Goal: Task Accomplishment & Management: Use online tool/utility

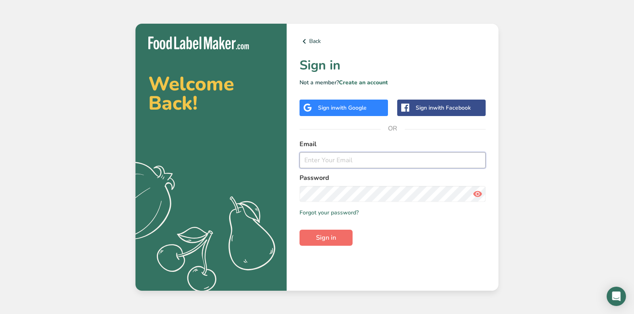
type input "[PERSON_NAME][EMAIL_ADDRESS][DOMAIN_NAME]"
click at [326, 232] on button "Sign in" at bounding box center [326, 238] width 53 height 16
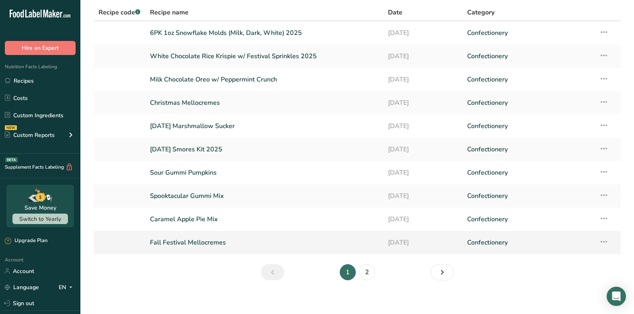
scroll to position [61, 0]
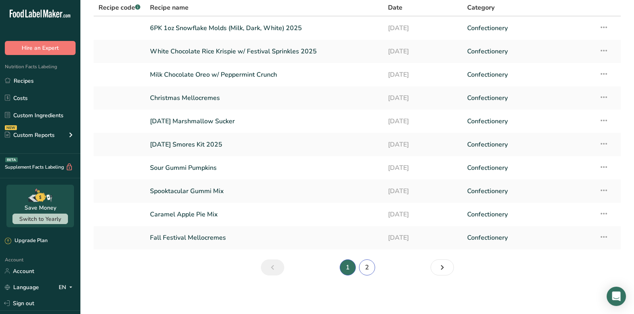
click at [363, 267] on link "2" at bounding box center [367, 268] width 16 height 16
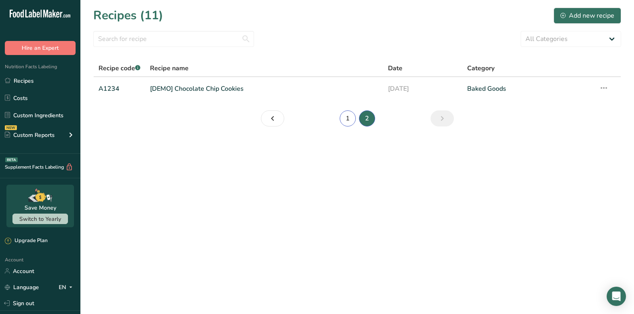
click at [348, 120] on link "1" at bounding box center [348, 119] width 16 height 16
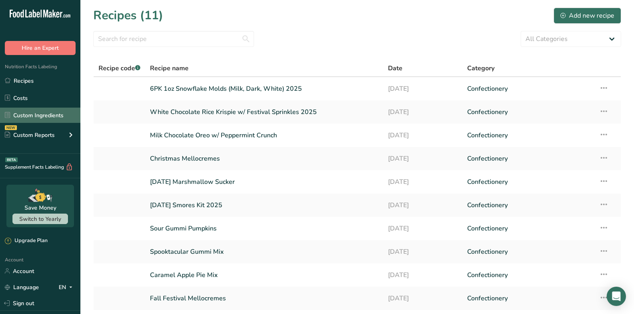
click at [22, 114] on link "Custom Ingredients" at bounding box center [40, 115] width 80 height 15
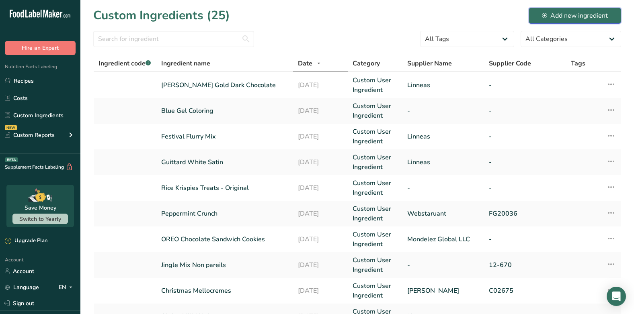
click at [571, 12] on div "Add new ingredient" at bounding box center [575, 16] width 66 height 10
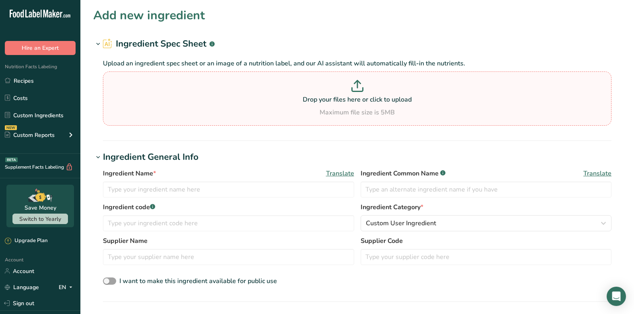
click at [221, 106] on div "Drop your files here or click to upload Maximum file size is 5MB" at bounding box center [357, 98] width 505 height 37
click at [221, 106] on input "Drop your files here or click to upload Maximum file size is 5MB" at bounding box center [357, 99] width 509 height 54
type input "C:\fakepath\snyders_of_hanover_old_tyme_pretzels_1_lb_bag_nutrition_sheet.pdf"
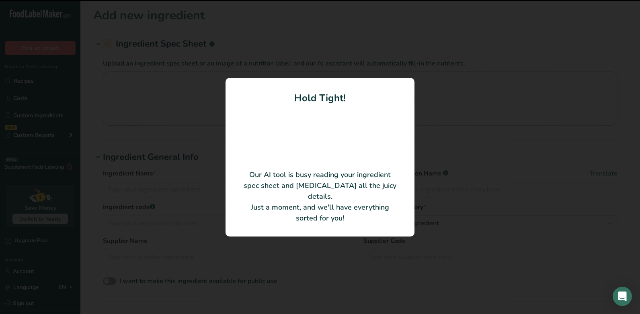
type input "Enriched Flour, Canola Oil, Tapioca Malt Syrup, Salt, Yeast, Soda"
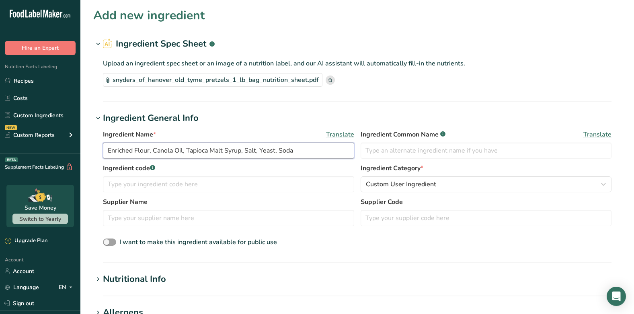
drag, startPoint x: 293, startPoint y: 150, endPoint x: 68, endPoint y: 158, distance: 225.3
click at [68, 158] on div ".a-20{fill:#fff;} Hire an Expert Nutrition Facts Labeling Recipes Costs Custom …" at bounding box center [317, 297] width 634 height 594
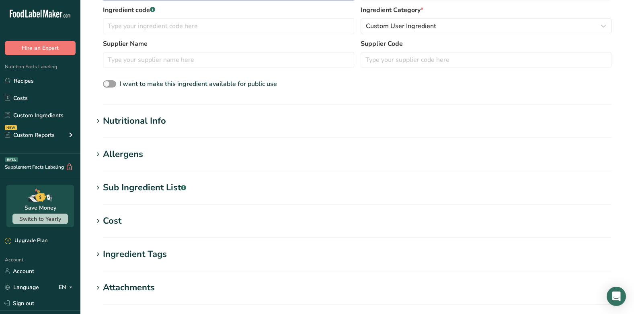
scroll to position [161, 0]
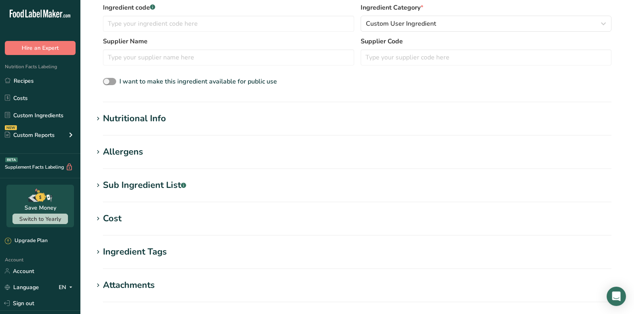
click at [152, 255] on div "Ingredient Tags" at bounding box center [135, 252] width 64 height 13
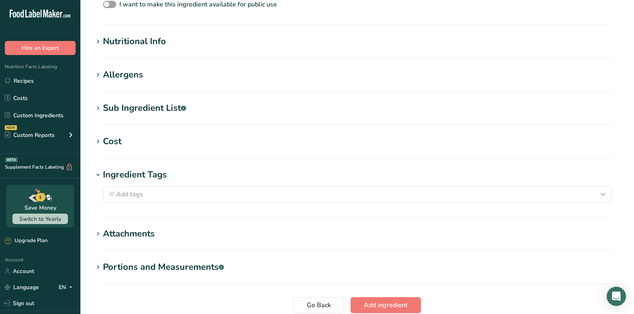
scroll to position [241, 0]
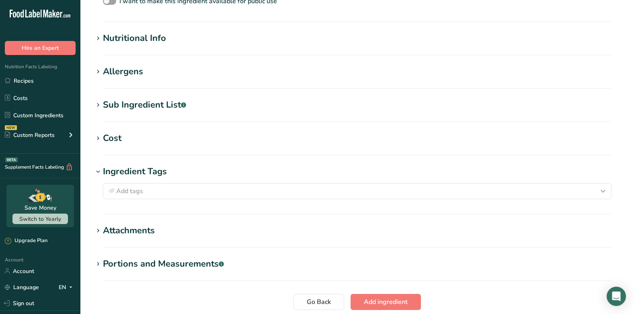
click at [162, 97] on section "Add new ingredient Ingredient Spec Sheet .a-a{fill:#347362;}.b-a{fill:#fff;} Up…" at bounding box center [357, 56] width 554 height 594
click at [157, 102] on div "Sub Ingredient List .a-a{fill:#347362;}.b-a{fill:#fff;}" at bounding box center [144, 105] width 83 height 13
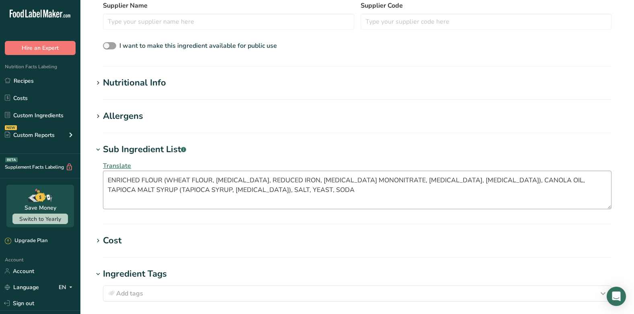
scroll to position [40, 0]
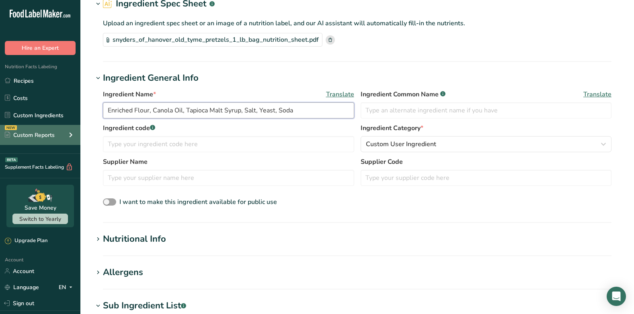
drag, startPoint x: 316, startPoint y: 107, endPoint x: 76, endPoint y: 129, distance: 240.2
click at [76, 129] on div ".a-20{fill:#fff;} Hire an Expert Nutrition Facts Labeling Recipes Costs Custom …" at bounding box center [317, 299] width 634 height 678
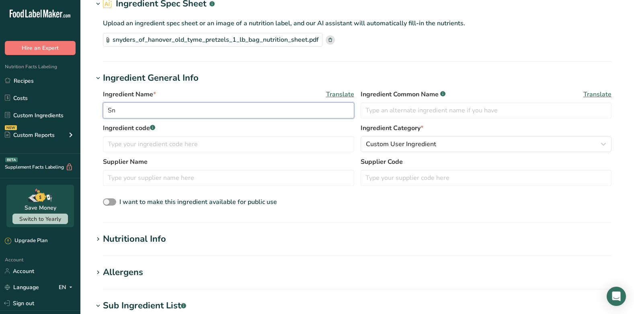
type input "S"
type input "P"
type input "Old Tyme Pretzels"
click at [158, 175] on input "text" at bounding box center [228, 178] width 251 height 16
type input "W"
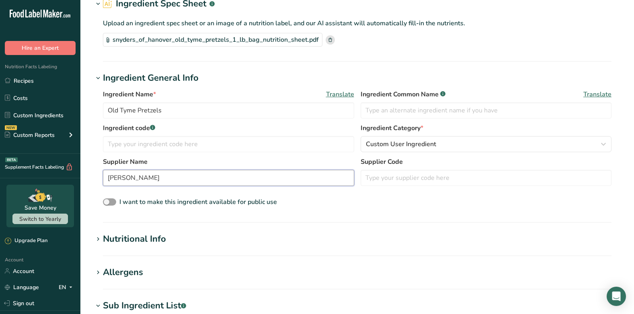
type input "[PERSON_NAME]"
click at [347, 195] on div "Ingredient Name * Translate Old Tyme Pretzels Ingredient Common Name .a-a{fill:…" at bounding box center [357, 149] width 528 height 128
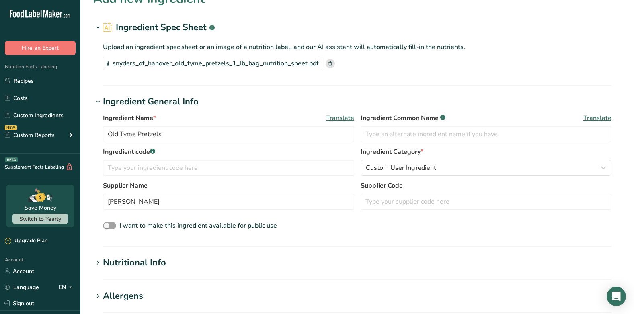
scroll to position [0, 0]
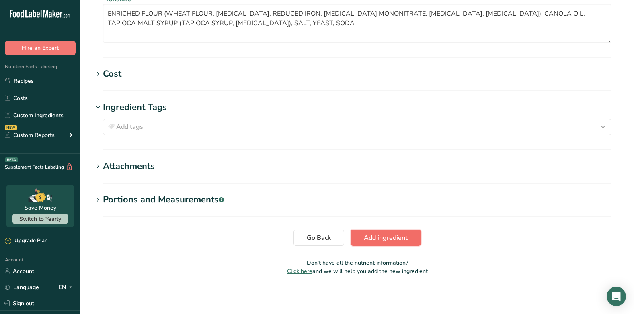
click at [385, 232] on button "Add ingredient" at bounding box center [386, 238] width 70 height 16
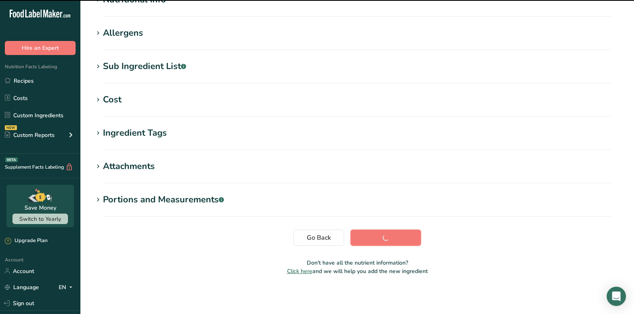
scroll to position [111, 0]
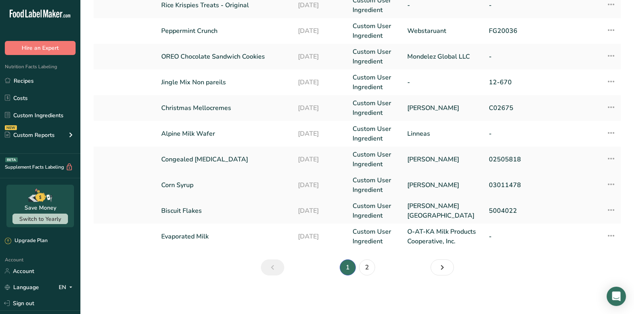
scroll to position [168, 0]
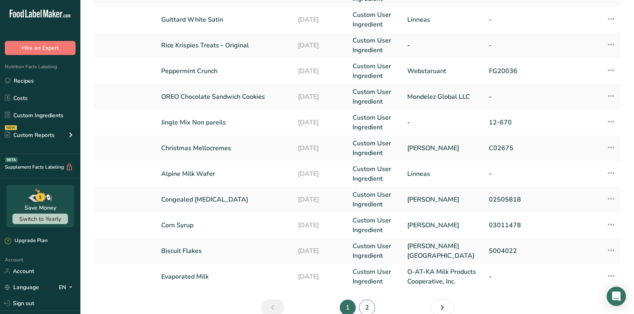
click at [368, 310] on link "2" at bounding box center [367, 308] width 16 height 16
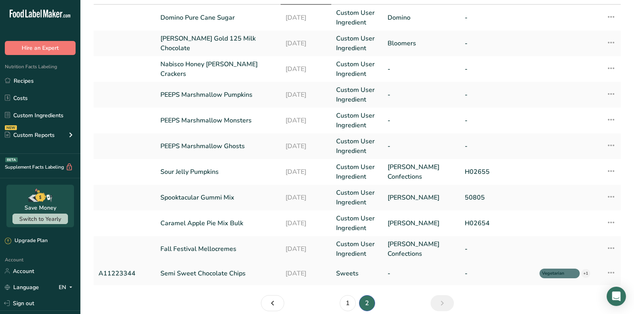
scroll to position [103, 0]
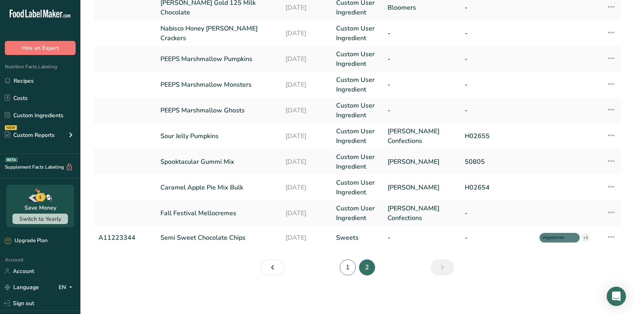
click at [350, 267] on link "1" at bounding box center [348, 268] width 16 height 16
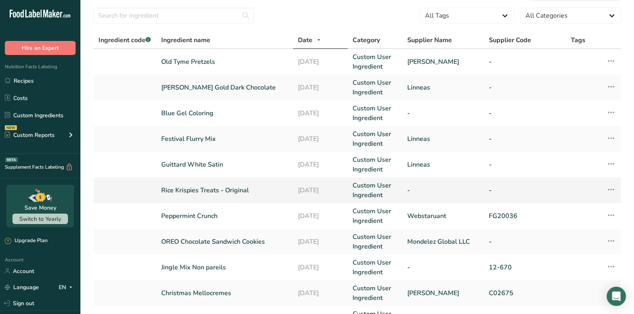
scroll to position [23, 0]
click at [613, 60] on icon at bounding box center [611, 61] width 10 height 14
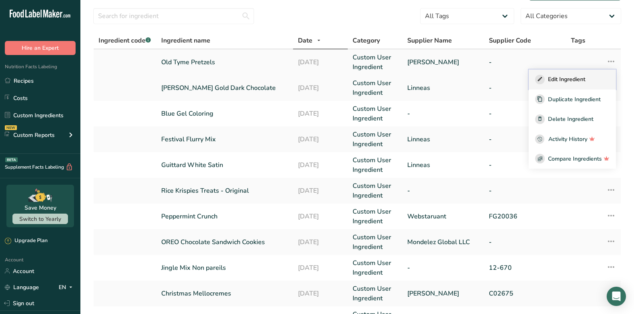
click at [585, 81] on span "Edit Ingredient" at bounding box center [566, 79] width 37 height 8
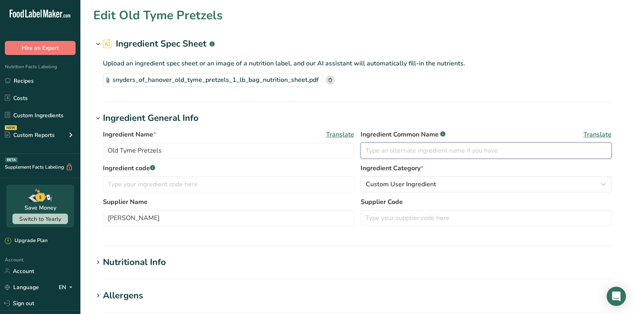
click at [387, 152] on input "text" at bounding box center [486, 151] width 251 height 16
type input "Pretzel"
